Goal: Navigation & Orientation: Understand site structure

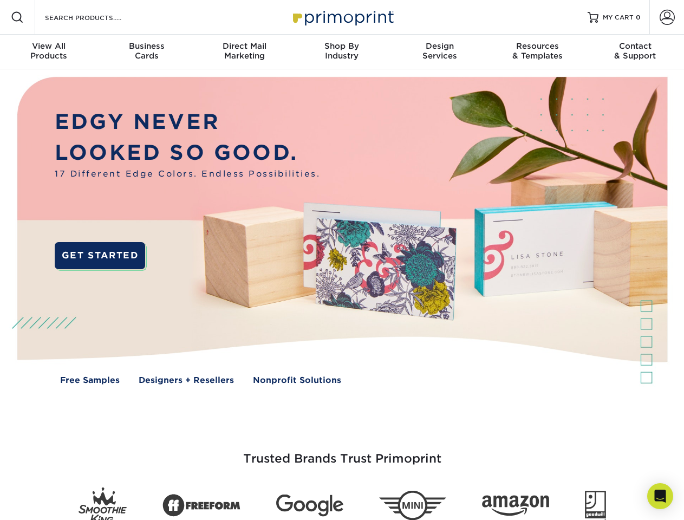
click at [342, 260] on img at bounding box center [341, 238] width 677 height 338
click at [17, 17] on span at bounding box center [17, 17] width 13 height 13
click at [666, 17] on span at bounding box center [666, 17] width 15 height 15
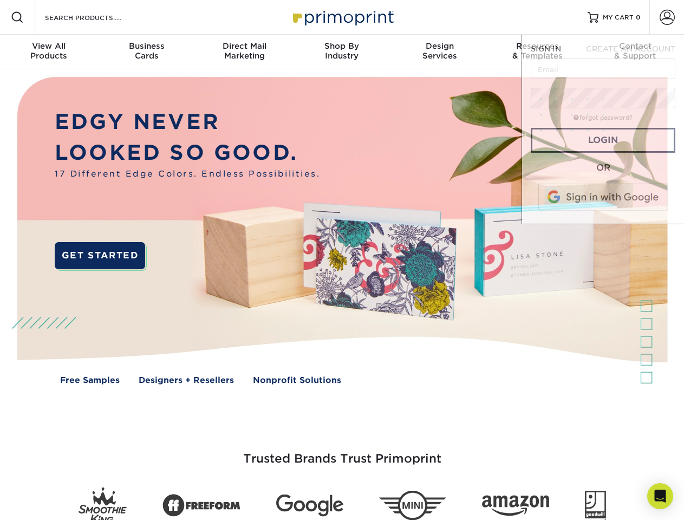
click at [49, 52] on div "View All Products" at bounding box center [48, 50] width 97 height 19
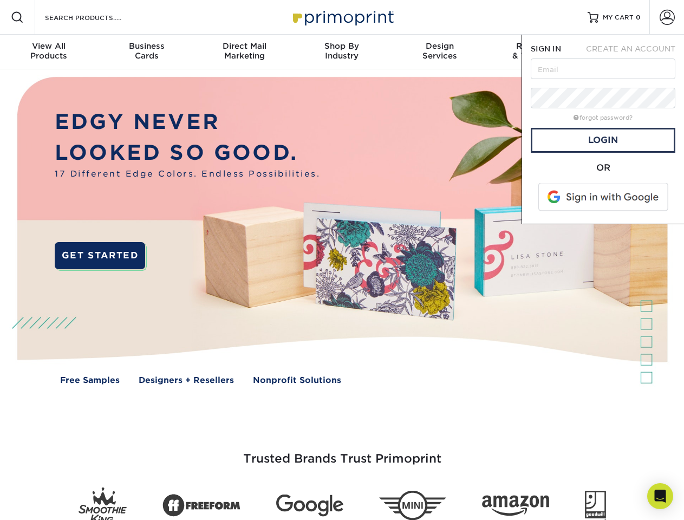
click at [146, 52] on div "Business Cards" at bounding box center [145, 50] width 97 height 19
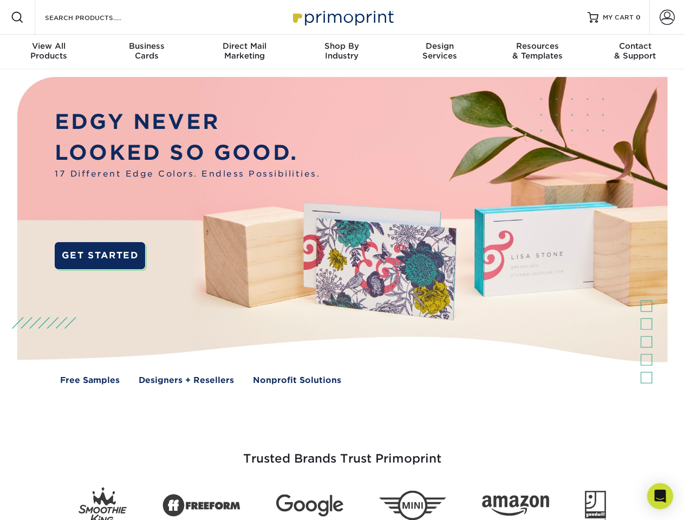
click at [244, 52] on div "Direct Mail Marketing" at bounding box center [243, 50] width 97 height 19
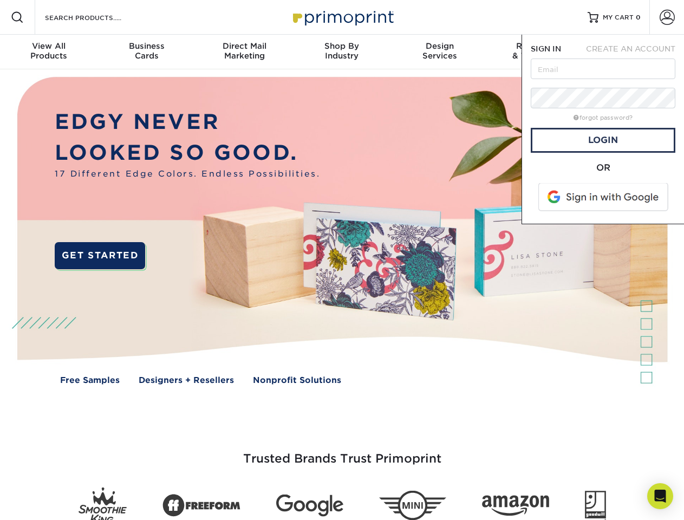
click at [342, 52] on div "Shop By Industry" at bounding box center [341, 50] width 97 height 19
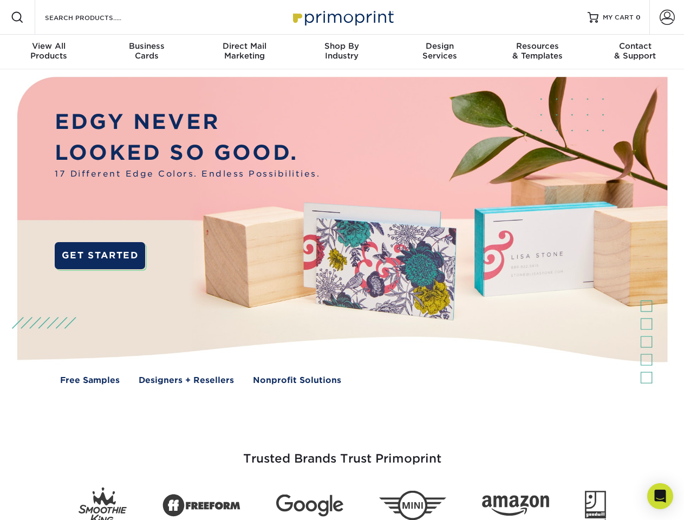
click at [440, 52] on div "Design Services" at bounding box center [439, 50] width 97 height 19
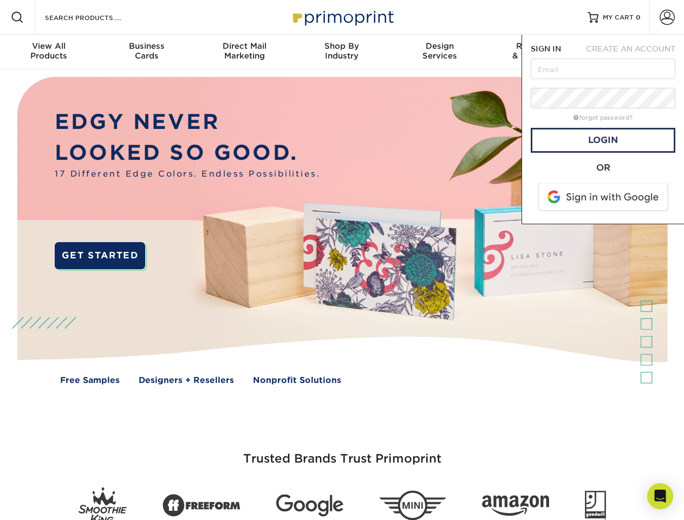
click at [537, 52] on span "SIGN IN" at bounding box center [545, 48] width 30 height 9
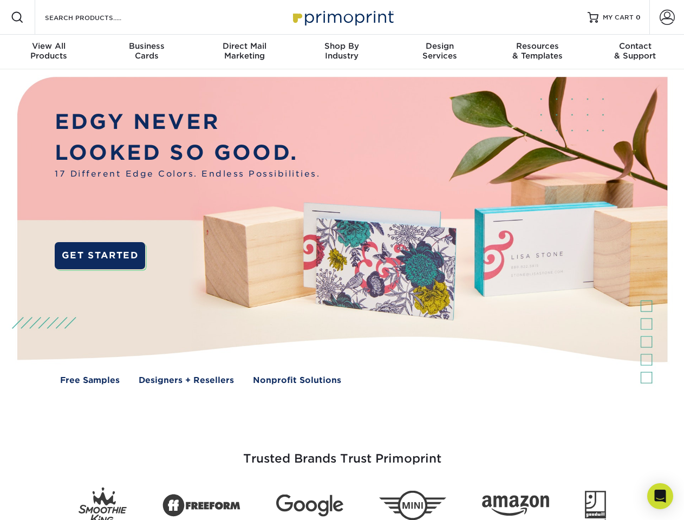
click at [635, 52] on div "Contact & Support" at bounding box center [634, 50] width 97 height 19
